Goal: Check status: Check status

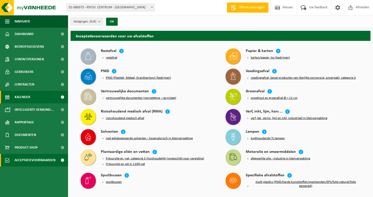
click at [19, 101] on span "Kalender" at bounding box center [23, 97] width 16 height 13
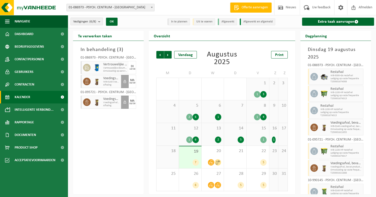
click at [189, 159] on div "7" at bounding box center [190, 162] width 17 height 7
click at [190, 161] on div "7" at bounding box center [190, 162] width 17 height 7
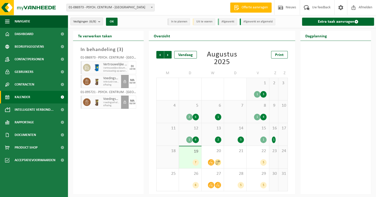
click at [273, 138] on div "1" at bounding box center [274, 139] width 4 height 7
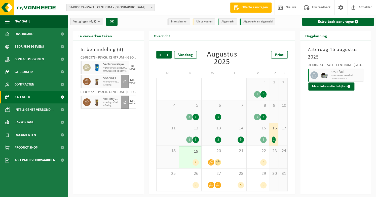
click at [263, 140] on div "1" at bounding box center [264, 139] width 6 height 7
click at [260, 115] on div "1 4" at bounding box center [257, 117] width 17 height 7
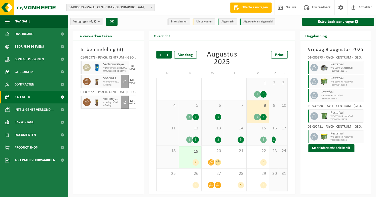
click at [273, 140] on div "1" at bounding box center [274, 139] width 4 height 7
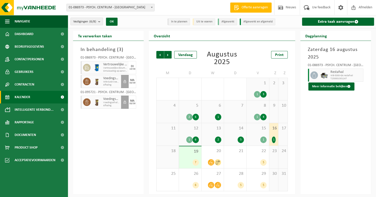
click at [193, 160] on div "7" at bounding box center [190, 162] width 17 height 7
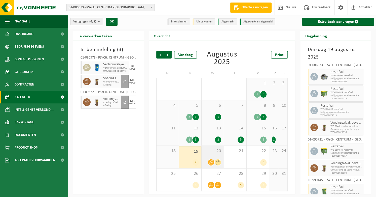
click at [211, 164] on span at bounding box center [211, 162] width 6 height 6
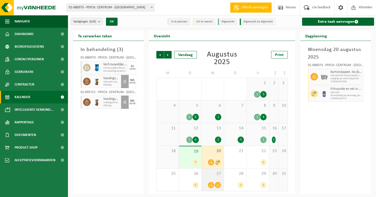
click at [216, 176] on span "27" at bounding box center [212, 174] width 17 height 6
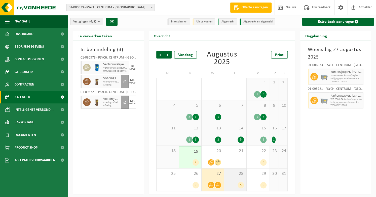
click at [241, 182] on div "5" at bounding box center [241, 185] width 6 height 7
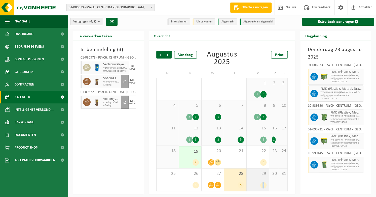
click at [264, 187] on div "5" at bounding box center [264, 185] width 6 height 7
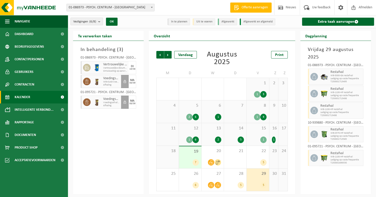
click at [192, 159] on div "7" at bounding box center [190, 162] width 17 height 7
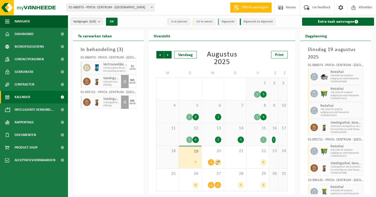
click at [192, 159] on div "7" at bounding box center [190, 162] width 17 height 7
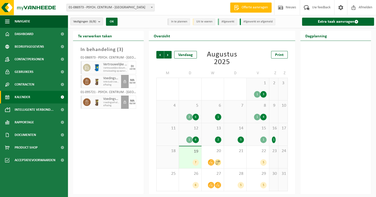
click at [195, 160] on div "7" at bounding box center [196, 162] width 6 height 7
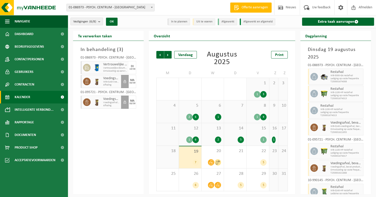
click at [197, 159] on div "7" at bounding box center [196, 162] width 6 height 7
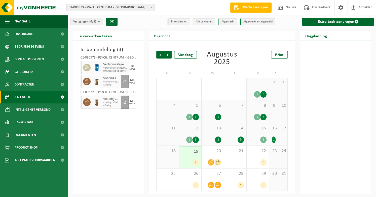
click at [195, 159] on div "7" at bounding box center [196, 162] width 6 height 7
